Goal: Task Accomplishment & Management: Use online tool/utility

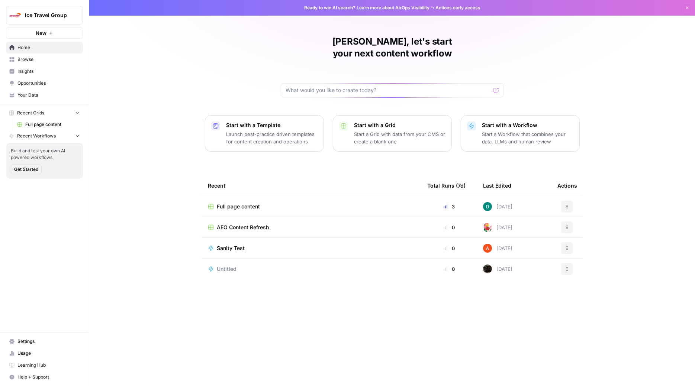
click at [76, 134] on icon "button" at bounding box center [77, 135] width 5 height 5
click at [76, 135] on icon "button" at bounding box center [77, 136] width 5 height 5
click at [75, 110] on icon "button" at bounding box center [77, 112] width 5 height 5
click at [75, 110] on button "Recent Grids" at bounding box center [44, 113] width 77 height 11
click at [44, 144] on div "Build and test your own AI powered workflows Get Started" at bounding box center [44, 161] width 77 height 36
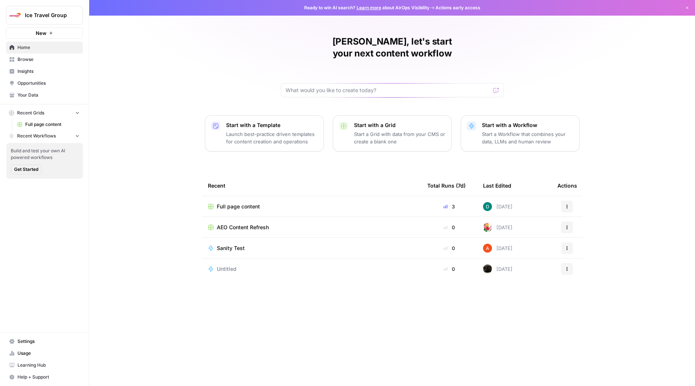
click at [45, 137] on span "Recent Workflows" at bounding box center [36, 136] width 39 height 7
click at [47, 137] on span "Recent Workflows" at bounding box center [36, 136] width 39 height 7
click at [52, 129] on link "Full page content" at bounding box center [48, 125] width 69 height 12
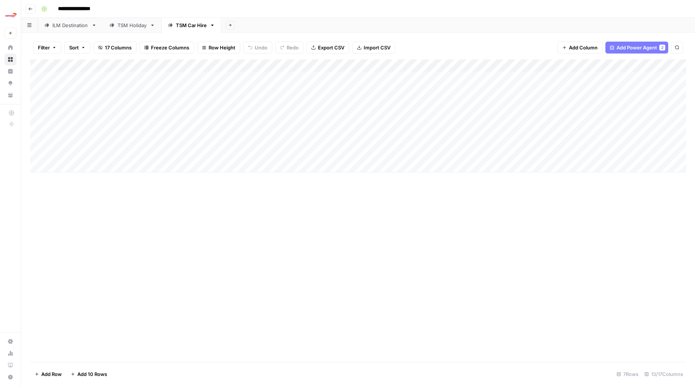
click at [80, 31] on link "ILM Destination" at bounding box center [70, 25] width 65 height 15
click at [364, 322] on div "Add Column" at bounding box center [358, 211] width 656 height 303
click at [344, 323] on div "Add Column" at bounding box center [358, 211] width 656 height 303
click at [478, 203] on div "Add Column" at bounding box center [358, 192] width 656 height 265
click at [480, 203] on div "Add Column" at bounding box center [358, 192] width 656 height 265
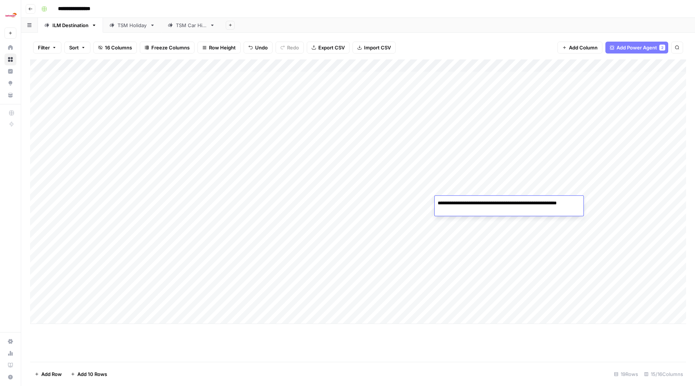
click at [419, 225] on div "Add Column" at bounding box center [358, 192] width 656 height 265
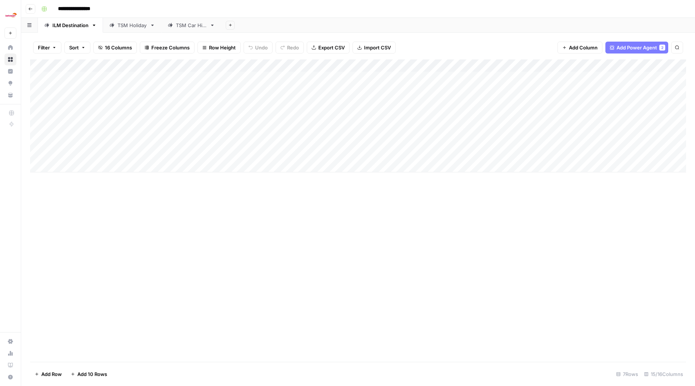
click at [127, 24] on div "TSM Holiday" at bounding box center [132, 25] width 29 height 7
click at [65, 29] on link "ILM Destination" at bounding box center [70, 25] width 65 height 15
click at [336, 87] on div "Add Column" at bounding box center [358, 129] width 656 height 138
click at [369, 89] on div "Add Column" at bounding box center [358, 129] width 656 height 138
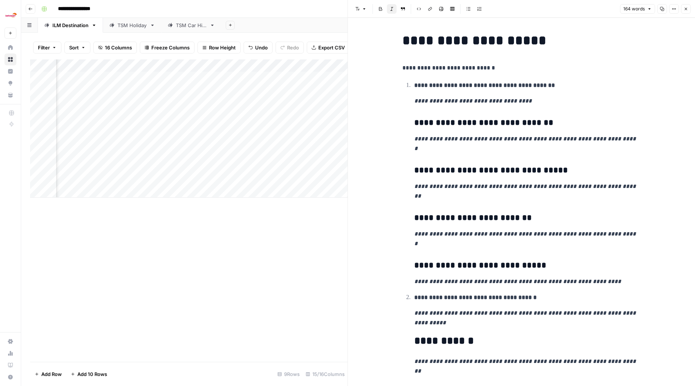
click at [686, 9] on icon "button" at bounding box center [686, 9] width 3 height 3
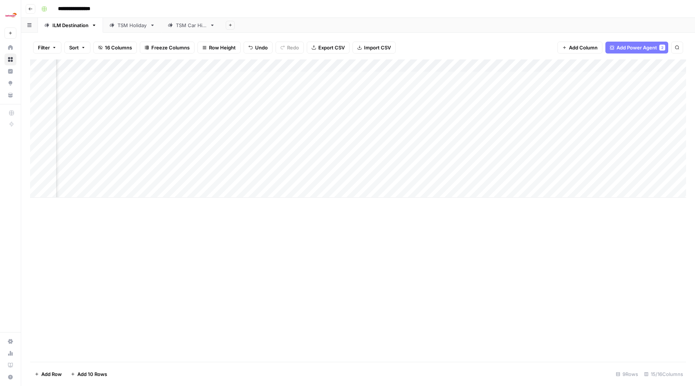
click at [417, 86] on div "Add Column" at bounding box center [358, 129] width 656 height 138
click at [300, 64] on div "Add Column" at bounding box center [358, 129] width 656 height 138
click at [386, 139] on div "Add Column" at bounding box center [358, 129] width 656 height 138
click at [290, 78] on div "Add Column" at bounding box center [358, 129] width 656 height 138
click at [277, 88] on div "Add Column" at bounding box center [358, 129] width 656 height 138
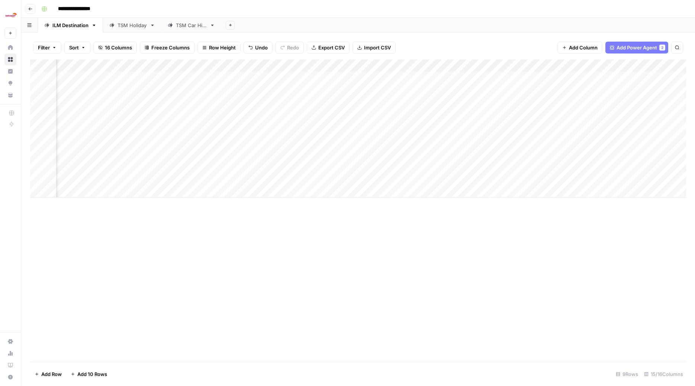
click at [297, 148] on div "Add Column" at bounding box center [358, 129] width 656 height 138
click at [264, 76] on div "Add Column" at bounding box center [358, 129] width 656 height 138
click at [236, 78] on div "Add Column" at bounding box center [358, 129] width 656 height 138
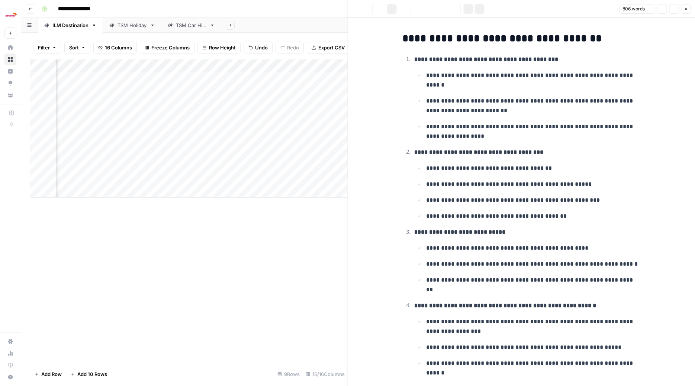
click at [267, 78] on div "Add Column" at bounding box center [189, 129] width 318 height 138
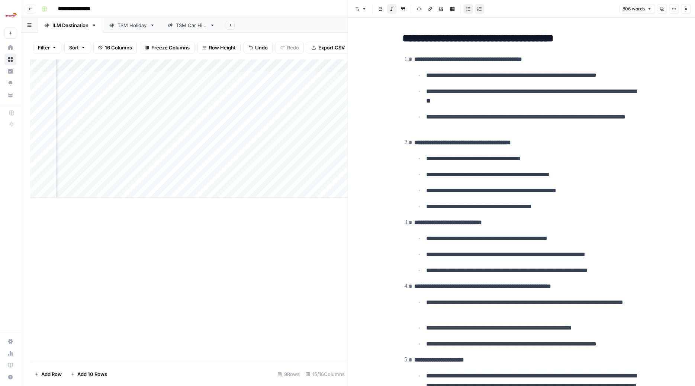
click at [596, 100] on p "**********" at bounding box center [533, 96] width 214 height 19
click at [684, 10] on icon "button" at bounding box center [686, 9] width 4 height 4
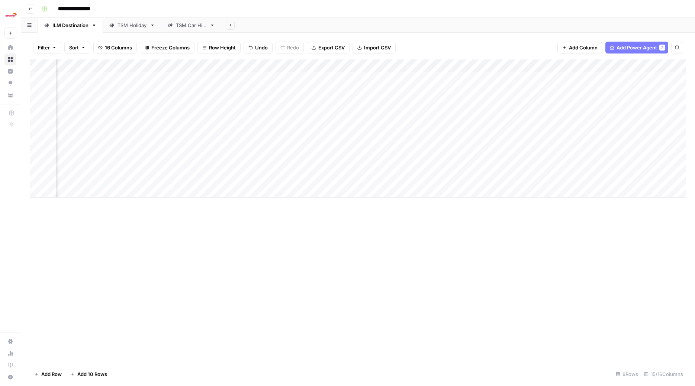
click at [532, 138] on div "Add Column" at bounding box center [358, 129] width 656 height 138
